Goal: Task Accomplishment & Management: Use online tool/utility

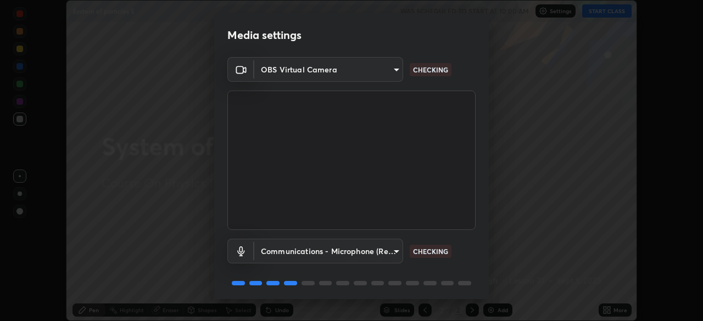
scroll to position [39, 0]
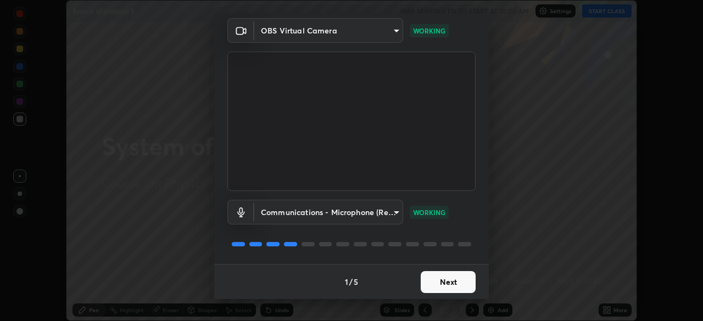
click at [454, 279] on button "Next" at bounding box center [448, 282] width 55 height 22
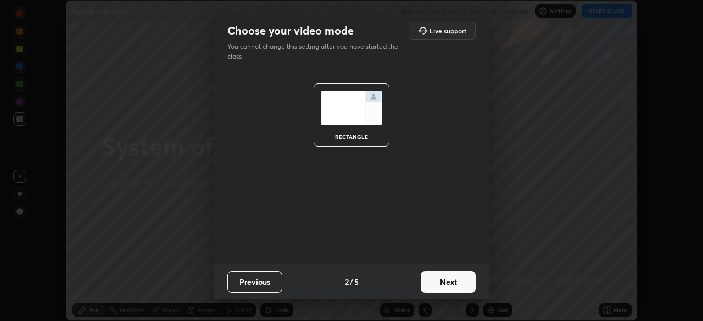
scroll to position [0, 0]
click at [456, 283] on button "Next" at bounding box center [448, 282] width 55 height 22
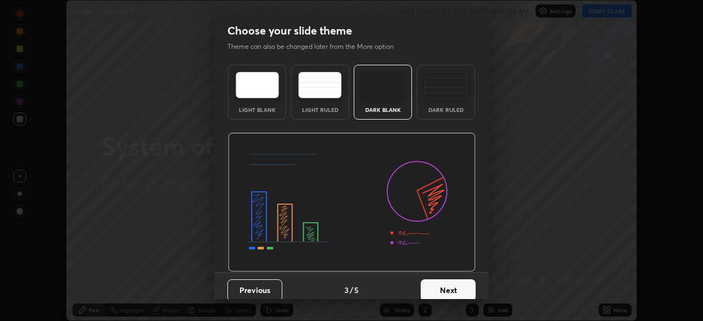
click at [454, 283] on button "Next" at bounding box center [448, 291] width 55 height 22
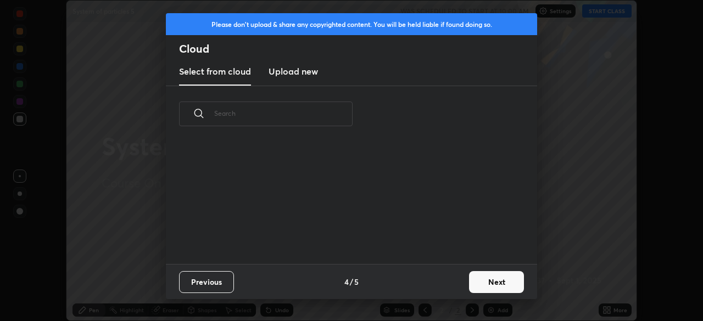
click at [459, 287] on div "Previous 4 / 5 Next" at bounding box center [351, 281] width 371 height 35
click at [477, 282] on button "Next" at bounding box center [496, 282] width 55 height 22
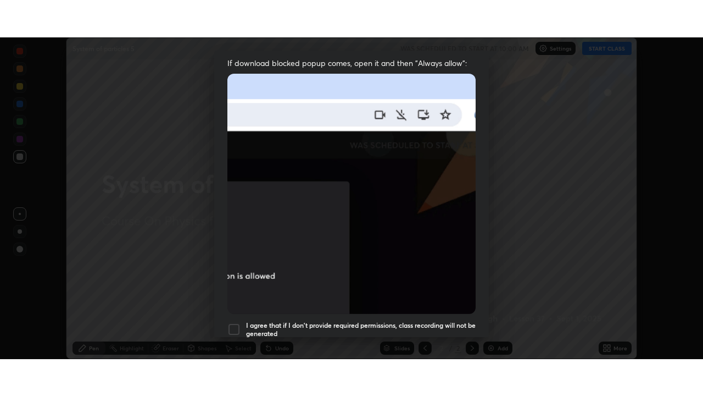
scroll to position [248, 0]
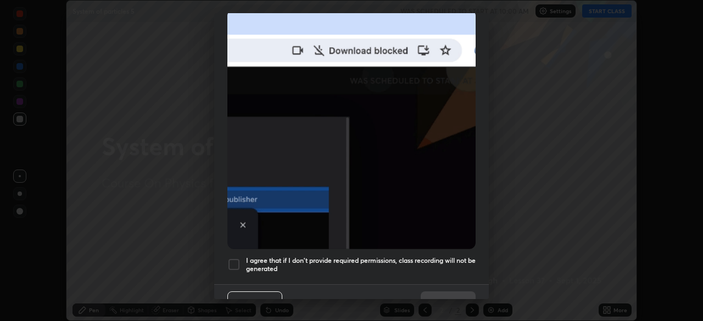
click at [235, 258] on div at bounding box center [234, 264] width 13 height 13
click at [447, 292] on button "Done" at bounding box center [448, 303] width 55 height 22
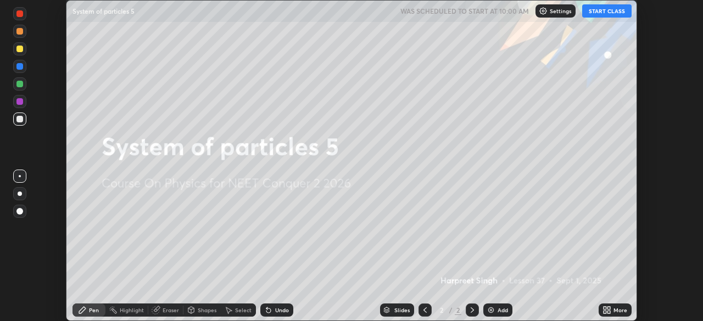
click at [597, 12] on button "START CLASS" at bounding box center [607, 10] width 49 height 13
click at [620, 310] on div "More" at bounding box center [621, 310] width 14 height 5
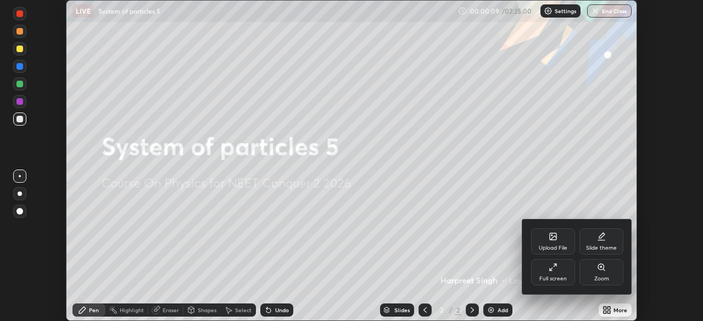
click at [552, 271] on icon at bounding box center [553, 267] width 9 height 9
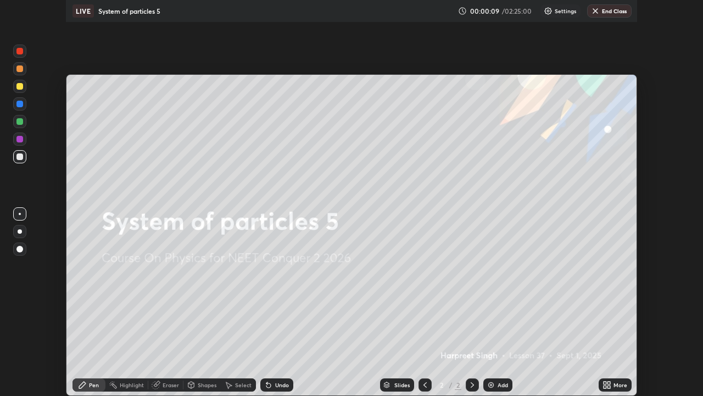
scroll to position [396, 703]
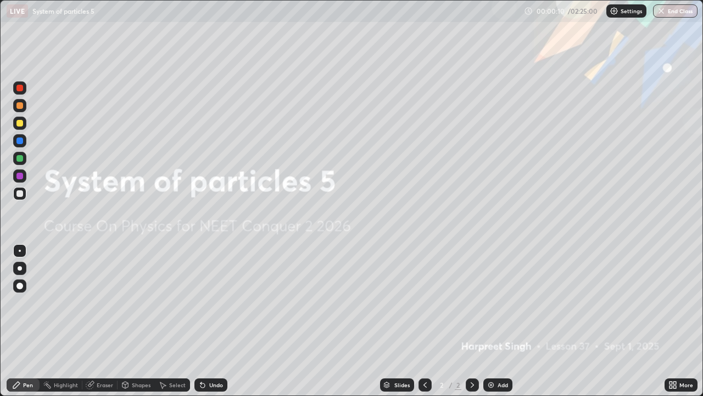
click at [503, 321] on div "Add" at bounding box center [503, 384] width 10 height 5
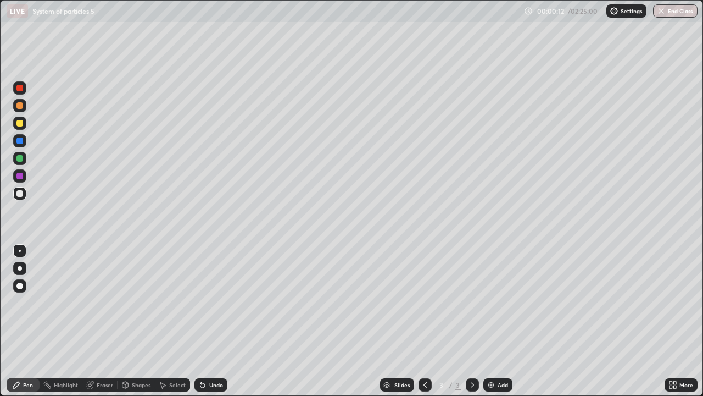
click at [22, 124] on div at bounding box center [19, 123] width 7 height 7
click at [108, 321] on div "Eraser" at bounding box center [105, 384] width 16 height 5
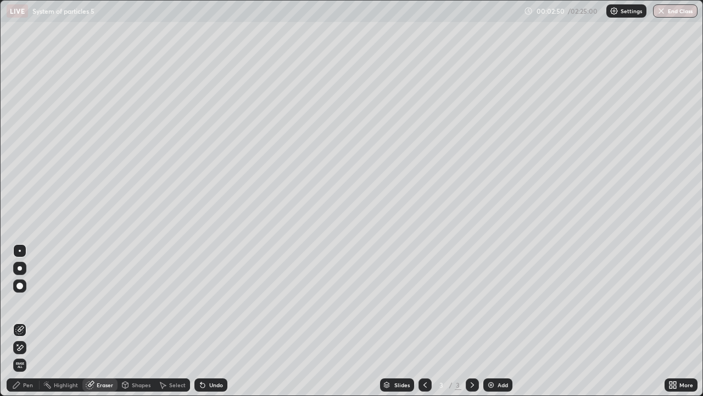
click at [34, 321] on div "Pen" at bounding box center [23, 384] width 33 height 13
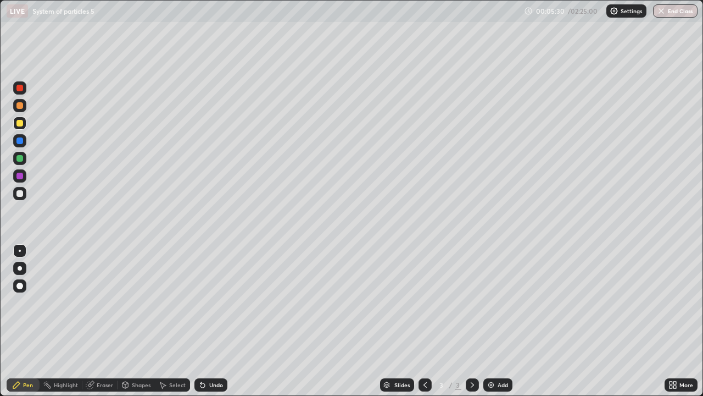
click at [104, 321] on div "Eraser" at bounding box center [105, 384] width 16 height 5
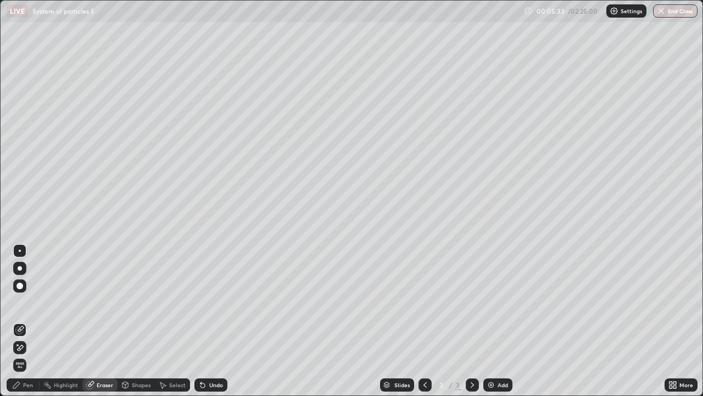
click at [35, 321] on div "Pen" at bounding box center [23, 384] width 33 height 13
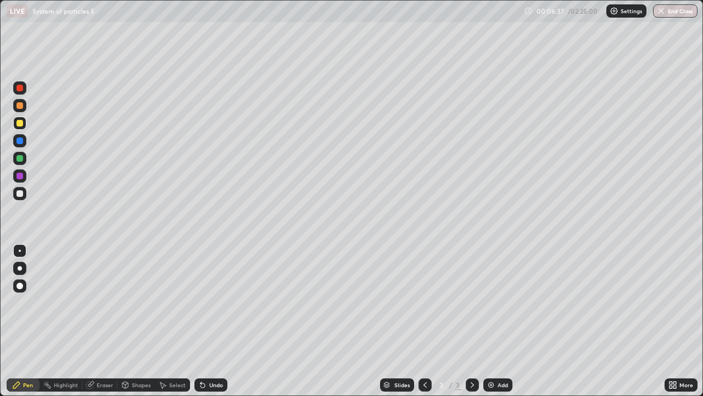
click at [20, 195] on div at bounding box center [19, 193] width 7 height 7
click at [502, 321] on div "Add" at bounding box center [503, 384] width 10 height 5
click at [21, 124] on div at bounding box center [19, 123] width 7 height 7
click at [21, 193] on div at bounding box center [19, 193] width 7 height 7
click at [103, 321] on div "Eraser" at bounding box center [99, 384] width 35 height 13
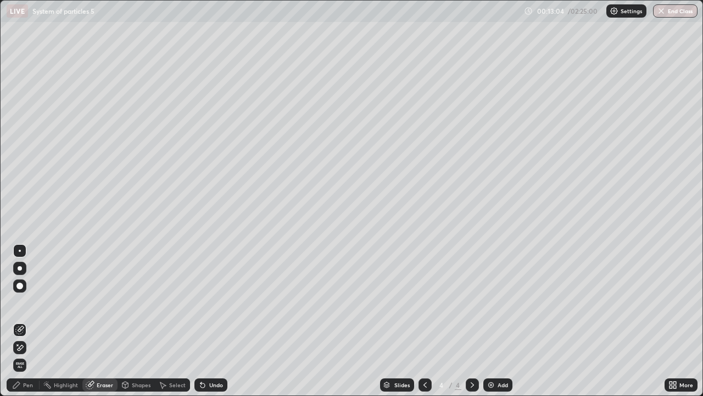
click at [27, 321] on div "Pen" at bounding box center [28, 384] width 10 height 5
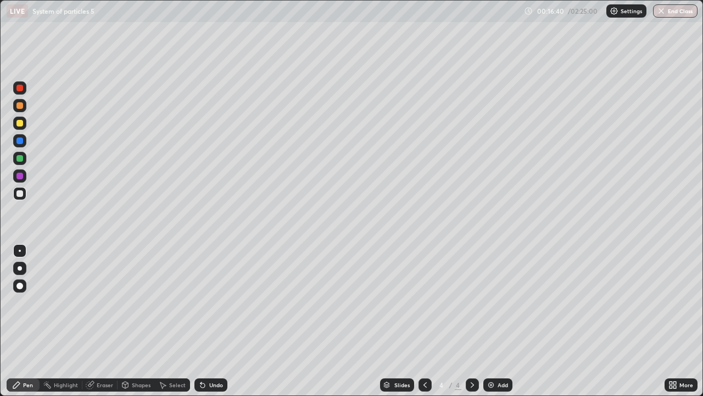
click at [19, 124] on div at bounding box center [19, 123] width 7 height 7
click at [20, 194] on div at bounding box center [19, 193] width 7 height 7
click at [19, 124] on div at bounding box center [19, 123] width 7 height 7
click at [20, 159] on div at bounding box center [19, 158] width 7 height 7
click at [20, 193] on div at bounding box center [19, 193] width 7 height 7
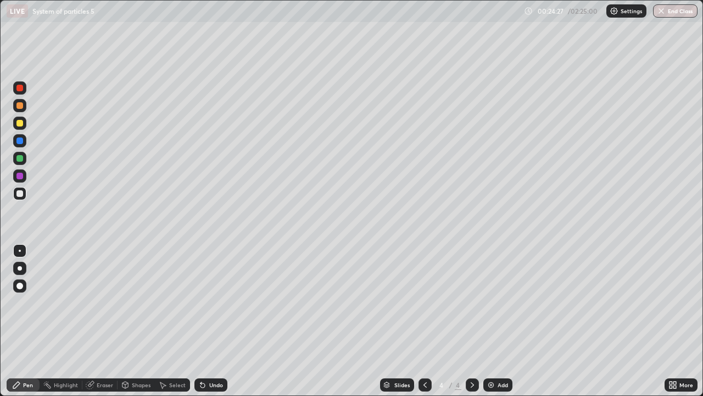
click at [20, 123] on div at bounding box center [19, 123] width 7 height 7
click at [22, 161] on div at bounding box center [19, 158] width 7 height 7
click at [20, 123] on div at bounding box center [19, 123] width 7 height 7
click at [20, 195] on div at bounding box center [19, 193] width 7 height 7
click at [19, 192] on div at bounding box center [19, 193] width 7 height 7
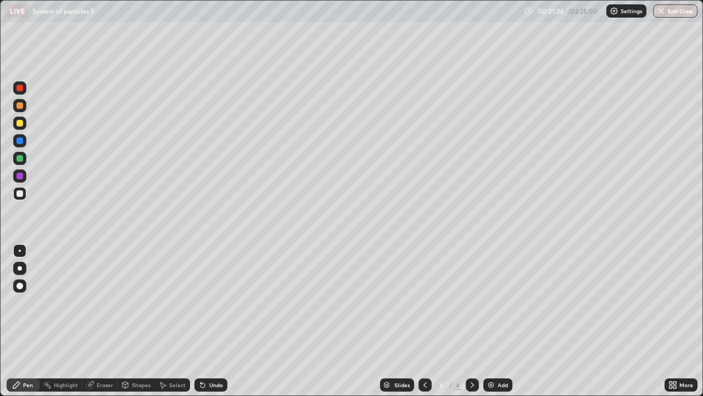
click at [501, 321] on div "Add" at bounding box center [503, 384] width 10 height 5
click at [22, 126] on div at bounding box center [19, 123] width 13 height 13
click at [21, 194] on div at bounding box center [19, 193] width 7 height 7
click at [19, 124] on div at bounding box center [19, 123] width 7 height 7
click at [20, 160] on div at bounding box center [19, 158] width 7 height 7
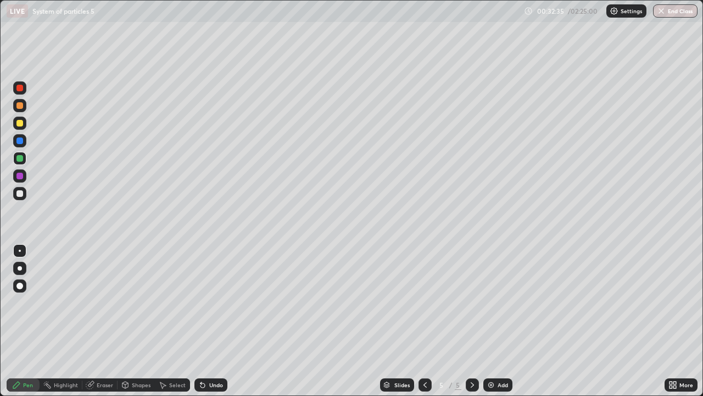
click at [21, 107] on div at bounding box center [19, 105] width 7 height 7
click at [19, 191] on div at bounding box center [19, 193] width 7 height 7
click at [424, 321] on icon at bounding box center [425, 384] width 9 height 9
click at [470, 321] on icon at bounding box center [472, 384] width 9 height 9
click at [103, 321] on div "Eraser" at bounding box center [105, 384] width 16 height 5
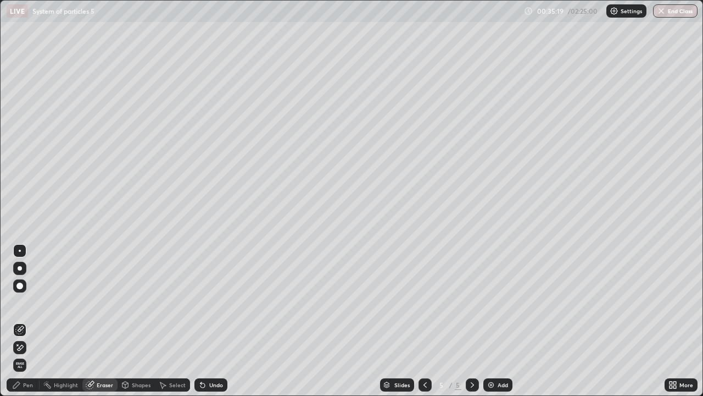
click at [29, 321] on div "Pen" at bounding box center [28, 384] width 10 height 5
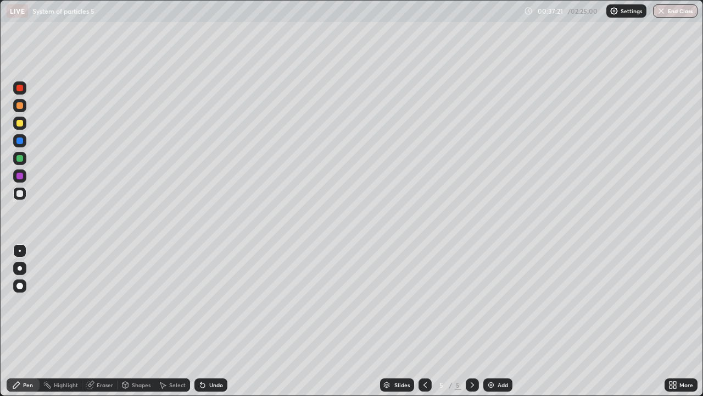
click at [20, 126] on div at bounding box center [19, 123] width 7 height 7
click at [19, 158] on div at bounding box center [19, 158] width 7 height 7
click at [507, 321] on div "Add" at bounding box center [503, 384] width 10 height 5
click at [20, 193] on div at bounding box center [19, 193] width 7 height 7
click at [19, 121] on div at bounding box center [19, 123] width 7 height 7
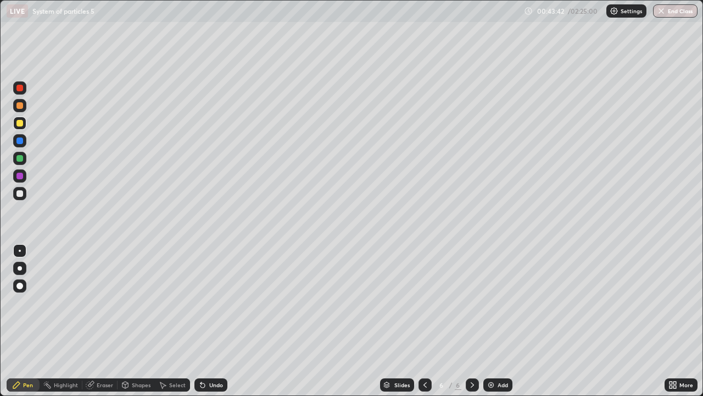
click at [20, 194] on div at bounding box center [19, 193] width 7 height 7
click at [21, 157] on div at bounding box center [19, 158] width 7 height 7
click at [21, 124] on div at bounding box center [19, 123] width 7 height 7
click at [22, 158] on div at bounding box center [19, 158] width 7 height 7
click at [22, 196] on div at bounding box center [19, 193] width 7 height 7
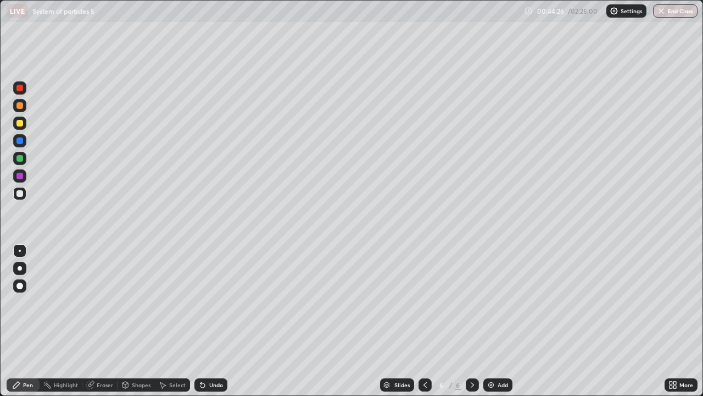
click at [23, 159] on div at bounding box center [19, 158] width 7 height 7
click at [20, 141] on div at bounding box center [19, 140] width 7 height 7
click at [104, 321] on div "Eraser" at bounding box center [105, 384] width 16 height 5
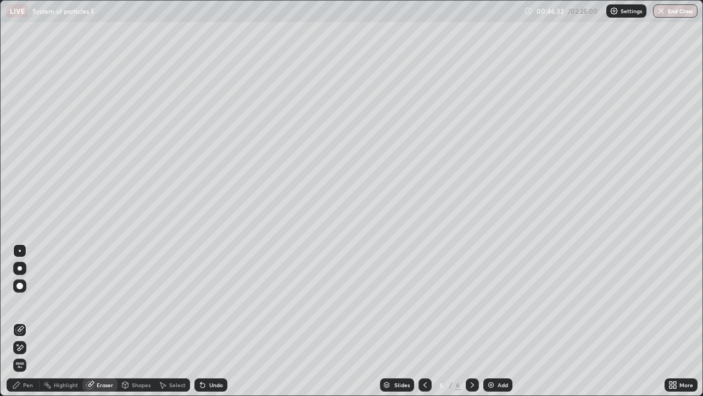
click at [28, 321] on div "Pen" at bounding box center [28, 384] width 10 height 5
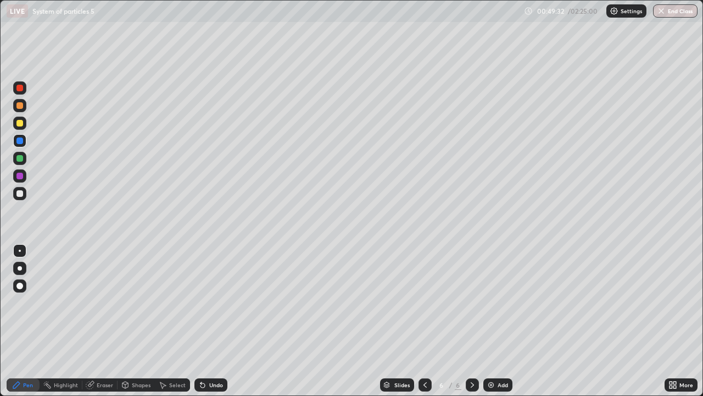
click at [504, 321] on div "Add" at bounding box center [503, 384] width 10 height 5
click at [22, 123] on div at bounding box center [19, 123] width 7 height 7
click at [25, 194] on div at bounding box center [19, 193] width 13 height 13
click at [107, 321] on div "Eraser" at bounding box center [105, 384] width 16 height 5
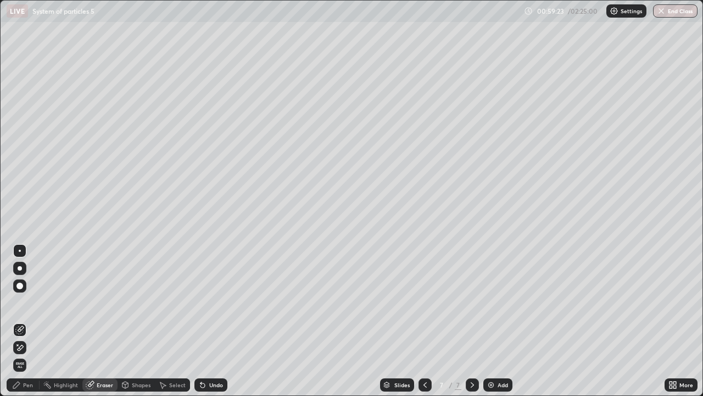
click at [30, 321] on div "Pen" at bounding box center [28, 384] width 10 height 5
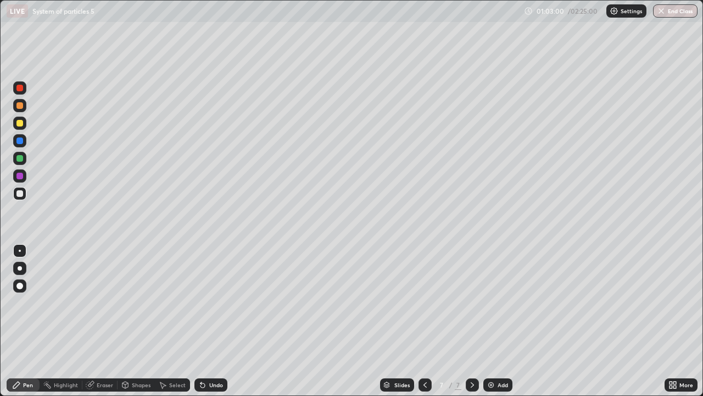
click at [502, 321] on div "Add" at bounding box center [503, 384] width 10 height 5
click at [503, 321] on div "Add" at bounding box center [503, 384] width 10 height 5
click at [21, 124] on div at bounding box center [19, 123] width 7 height 7
click at [16, 158] on div at bounding box center [19, 158] width 7 height 7
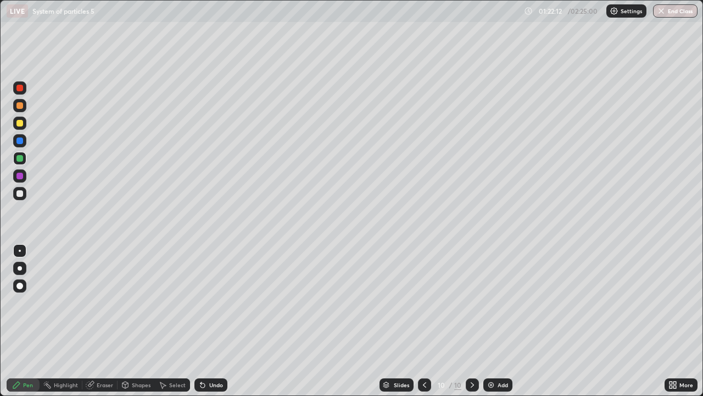
click at [21, 196] on div at bounding box center [19, 193] width 7 height 7
click at [108, 321] on div "Eraser" at bounding box center [105, 384] width 16 height 5
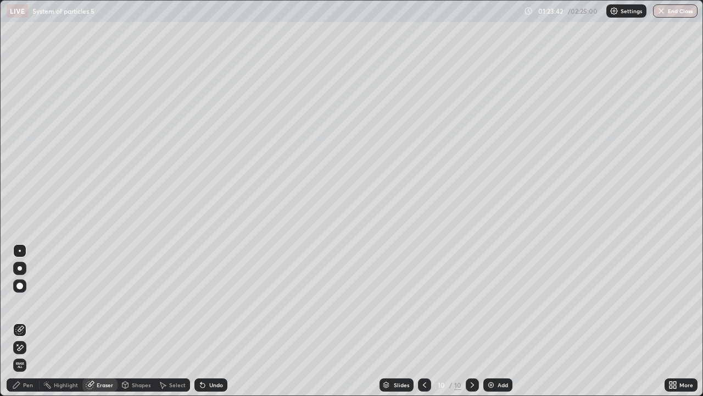
click at [30, 321] on div "Pen" at bounding box center [28, 384] width 10 height 5
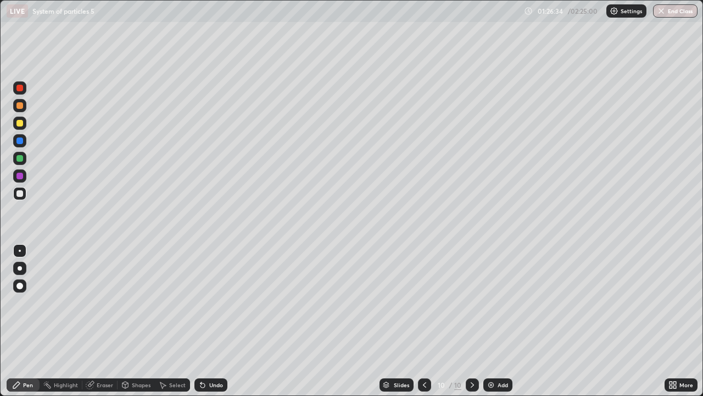
click at [501, 321] on div "Add" at bounding box center [503, 384] width 10 height 5
click at [109, 321] on div "Eraser" at bounding box center [105, 384] width 16 height 5
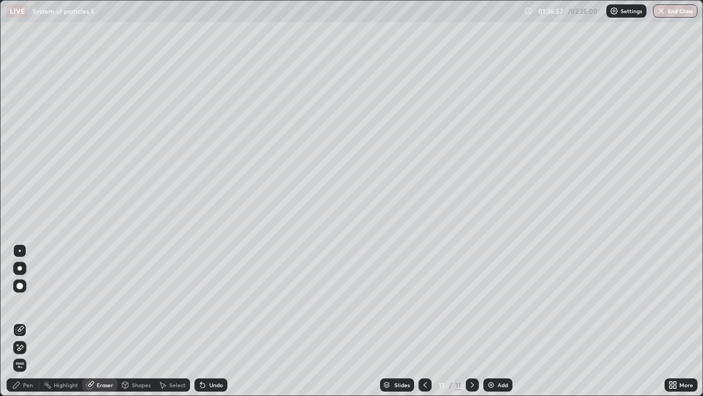
click at [36, 321] on div "Pen" at bounding box center [23, 384] width 33 height 13
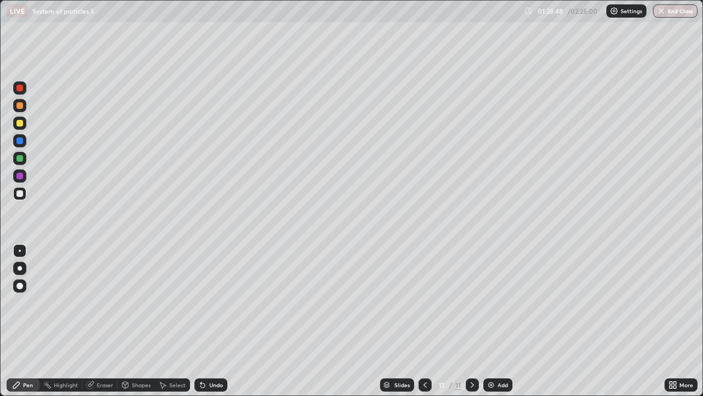
click at [21, 126] on div at bounding box center [19, 123] width 13 height 13
click at [22, 157] on div at bounding box center [19, 158] width 7 height 7
click at [108, 321] on div "Eraser" at bounding box center [105, 384] width 16 height 5
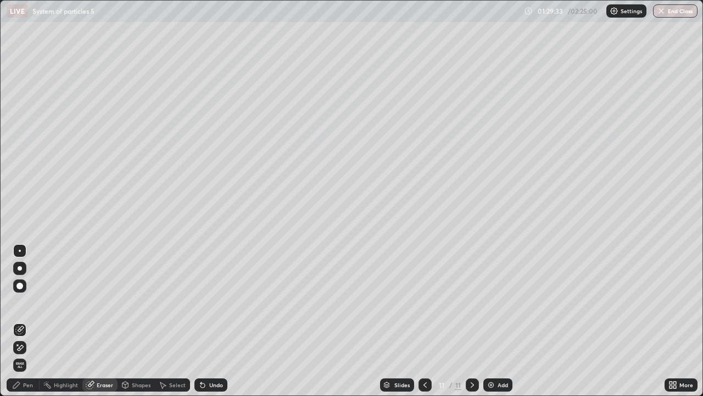
click at [29, 321] on div "Pen" at bounding box center [23, 384] width 33 height 13
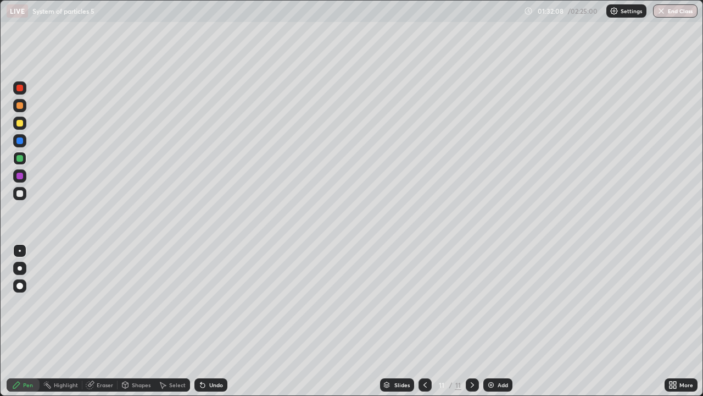
click at [502, 321] on div "Add" at bounding box center [503, 384] width 10 height 5
click at [20, 193] on div at bounding box center [19, 193] width 7 height 7
click at [501, 321] on div "Add" at bounding box center [503, 384] width 10 height 5
click at [21, 126] on div at bounding box center [19, 123] width 7 height 7
click at [106, 321] on div "Eraser" at bounding box center [105, 384] width 16 height 5
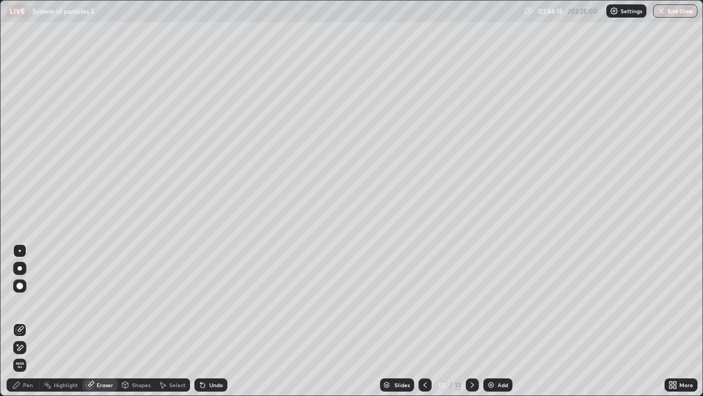
click at [29, 321] on div "Pen" at bounding box center [28, 384] width 10 height 5
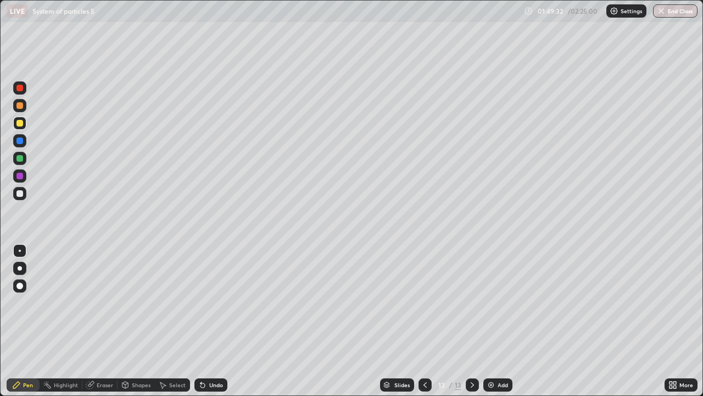
click at [20, 159] on div at bounding box center [19, 158] width 7 height 7
click at [503, 321] on div "Add" at bounding box center [503, 384] width 10 height 5
click at [21, 124] on div at bounding box center [19, 123] width 7 height 7
click at [106, 321] on div "Eraser" at bounding box center [105, 384] width 16 height 5
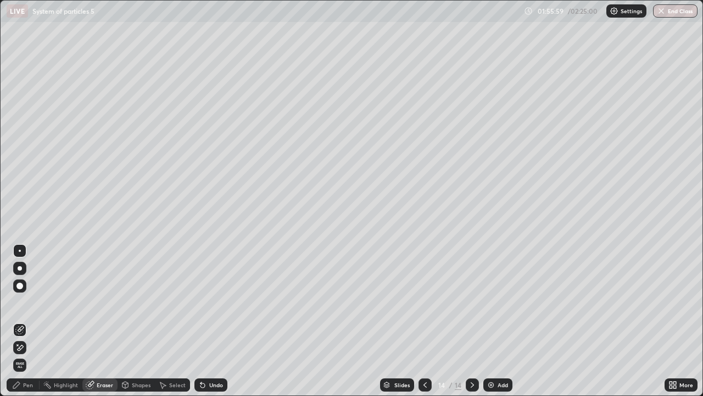
click at [33, 321] on div "Pen" at bounding box center [23, 384] width 33 height 13
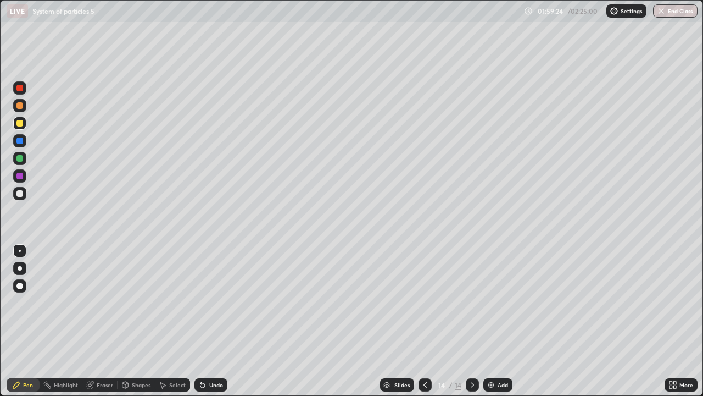
click at [502, 321] on div "Add" at bounding box center [503, 384] width 10 height 5
click at [103, 321] on div "Eraser" at bounding box center [105, 384] width 16 height 5
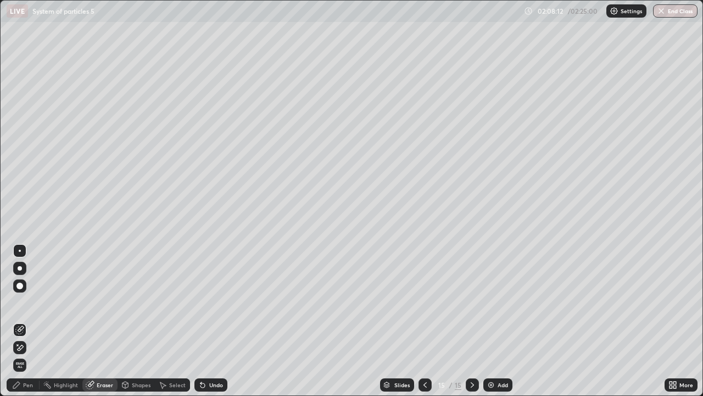
click at [501, 321] on div "Add" at bounding box center [503, 384] width 10 height 5
click at [25, 285] on div at bounding box center [19, 285] width 13 height 13
click at [20, 251] on div at bounding box center [20, 250] width 2 height 2
click at [31, 321] on div "Pen" at bounding box center [28, 384] width 10 height 5
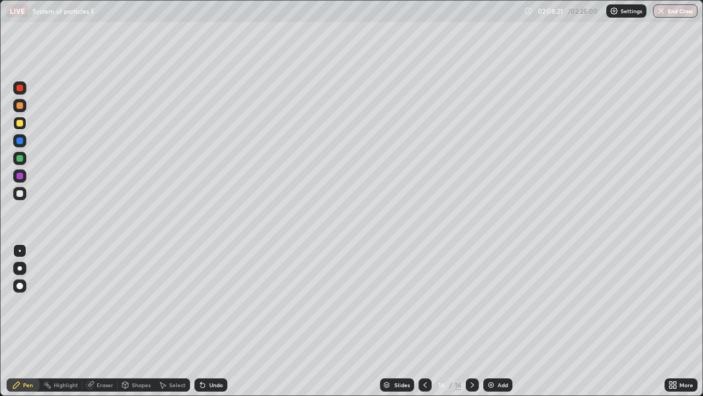
click at [19, 196] on div at bounding box center [19, 193] width 7 height 7
click at [21, 122] on div at bounding box center [19, 123] width 7 height 7
click at [23, 196] on div at bounding box center [19, 193] width 13 height 13
click at [103, 321] on div "Eraser" at bounding box center [105, 384] width 16 height 5
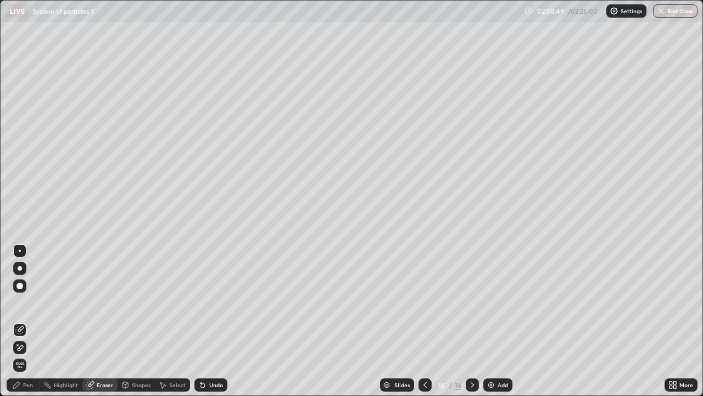
click at [34, 321] on div "Pen" at bounding box center [23, 384] width 33 height 13
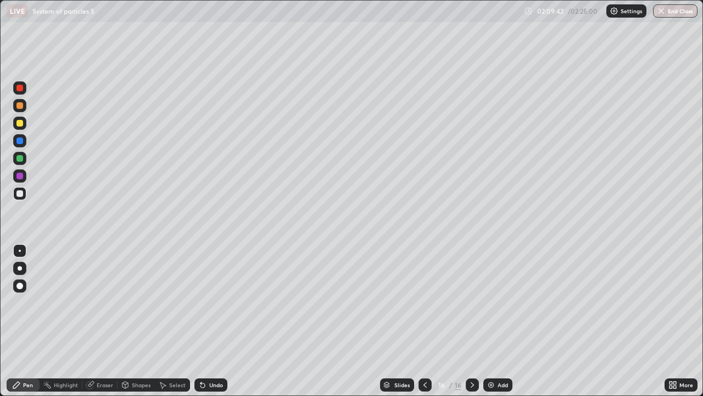
click at [20, 157] on div at bounding box center [19, 158] width 7 height 7
click at [22, 193] on div at bounding box center [19, 193] width 7 height 7
click at [21, 140] on div at bounding box center [19, 140] width 7 height 7
click at [20, 158] on div at bounding box center [19, 158] width 7 height 7
click at [20, 107] on div at bounding box center [19, 105] width 7 height 7
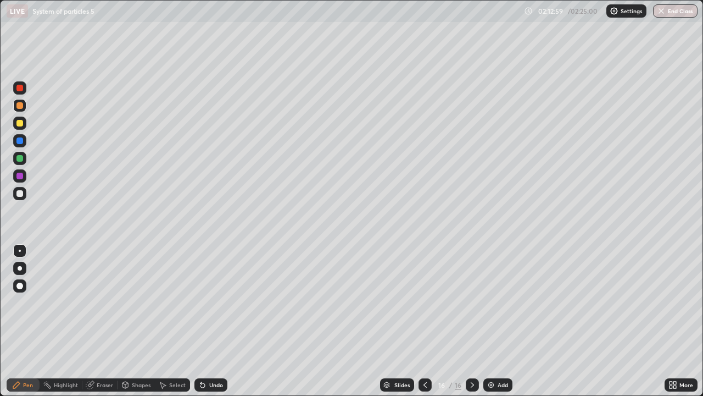
click at [500, 321] on div "Add" at bounding box center [503, 384] width 10 height 5
click at [21, 194] on div at bounding box center [19, 193] width 7 height 7
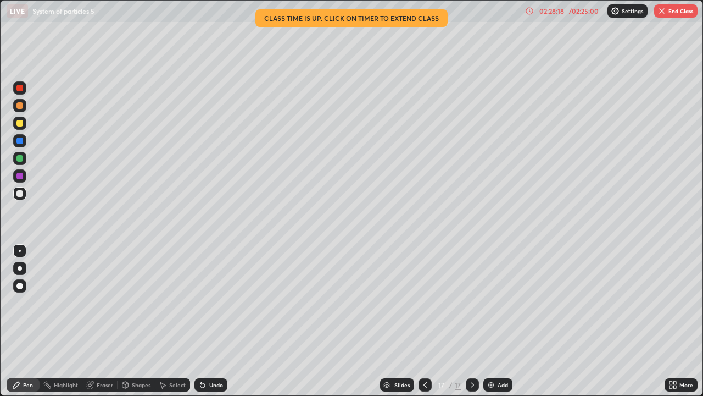
click at [690, 9] on button "End Class" at bounding box center [676, 10] width 43 height 13
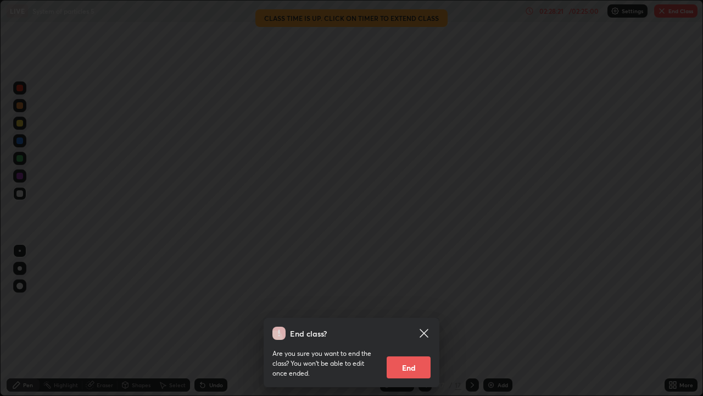
click at [414, 321] on button "End" at bounding box center [409, 367] width 44 height 22
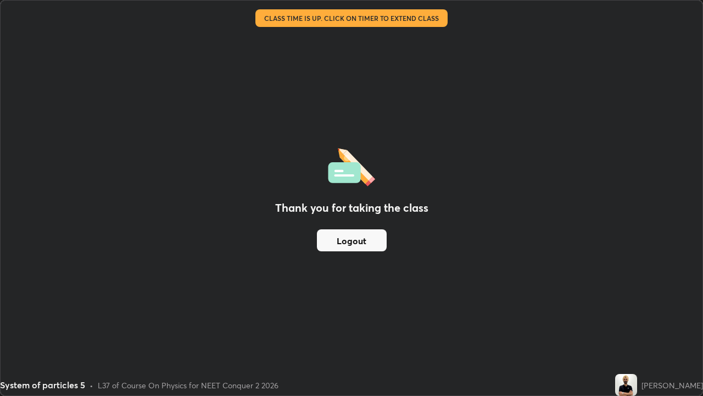
click at [379, 242] on button "Logout" at bounding box center [352, 240] width 70 height 22
